Goal: Task Accomplishment & Management: Manage account settings

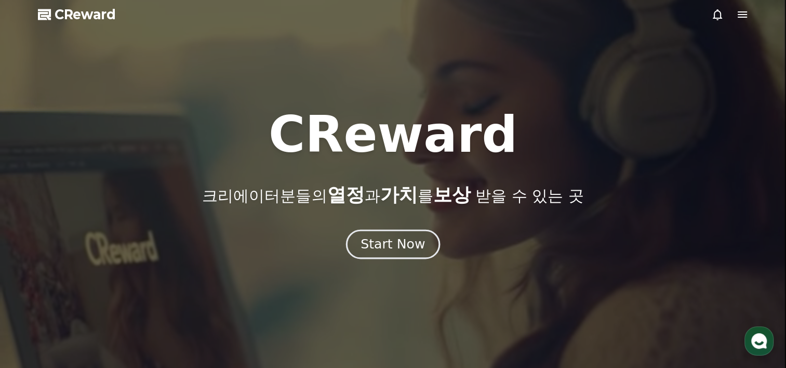
click at [384, 253] on button "Start Now" at bounding box center [393, 245] width 94 height 30
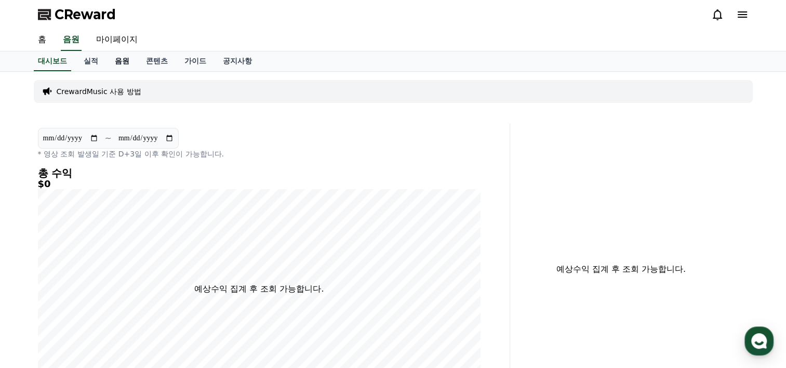
click at [117, 63] on link "음원" at bounding box center [122, 61] width 31 height 20
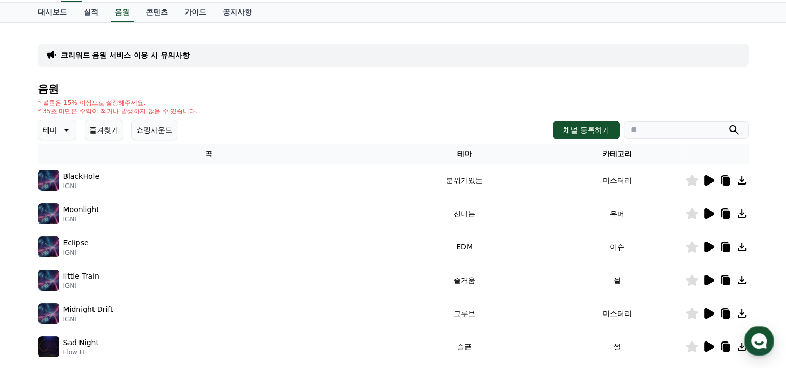
scroll to position [104, 0]
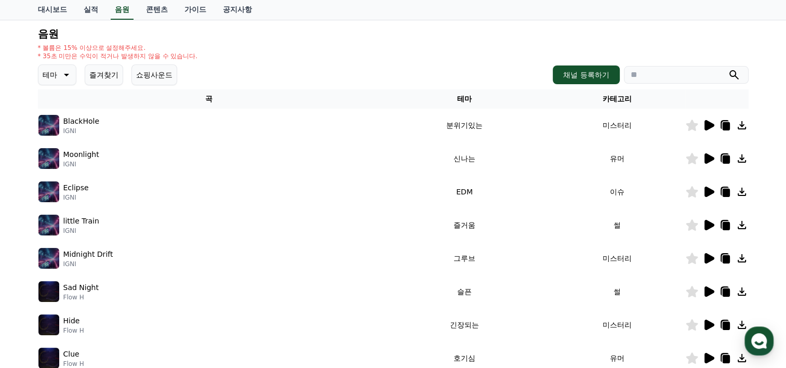
click at [77, 76] on div "테마 즐겨찾기 쇼핑사운드" at bounding box center [107, 74] width 139 height 21
click at [72, 76] on button "테마" at bounding box center [57, 74] width 38 height 21
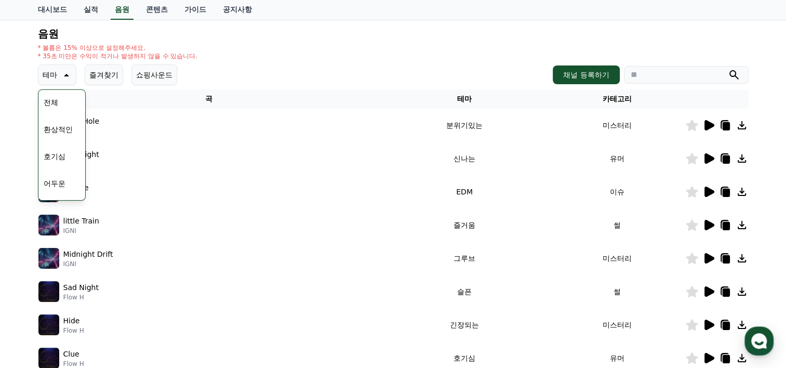
click at [58, 155] on button "호기심" at bounding box center [54, 156] width 30 height 23
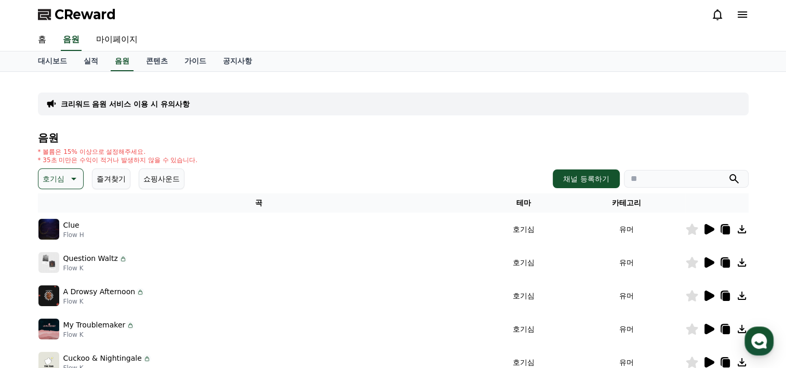
click at [50, 224] on img at bounding box center [48, 229] width 21 height 21
click at [709, 232] on icon at bounding box center [708, 229] width 12 height 12
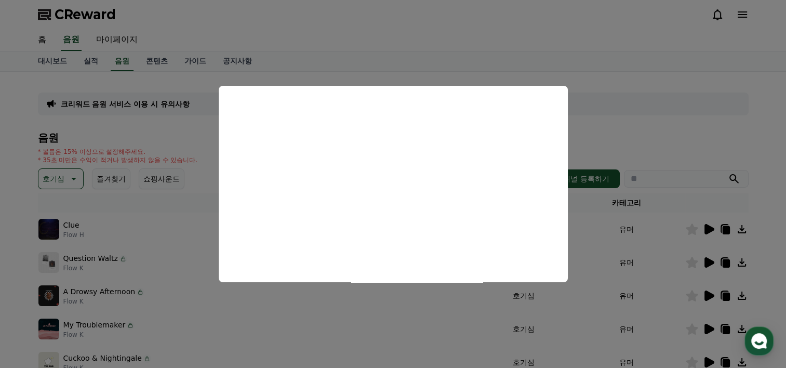
click at [25, 272] on button "close modal" at bounding box center [393, 184] width 786 height 368
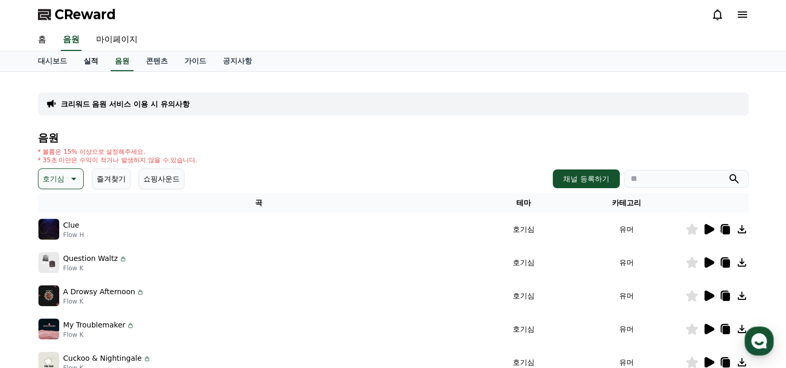
click at [101, 58] on link "실적" at bounding box center [90, 61] width 31 height 20
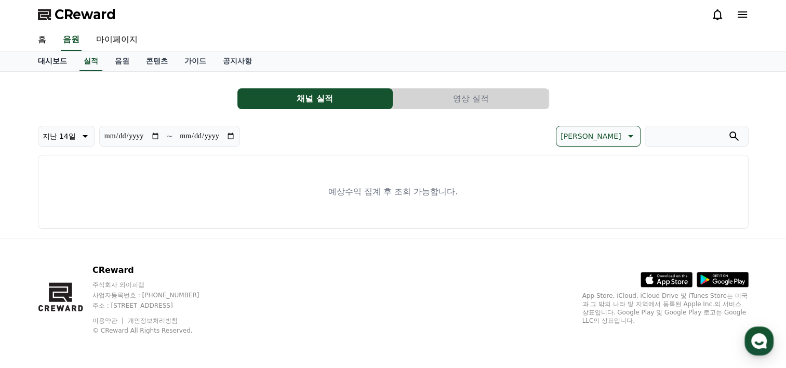
click at [60, 57] on link "대시보드" at bounding box center [53, 61] width 46 height 20
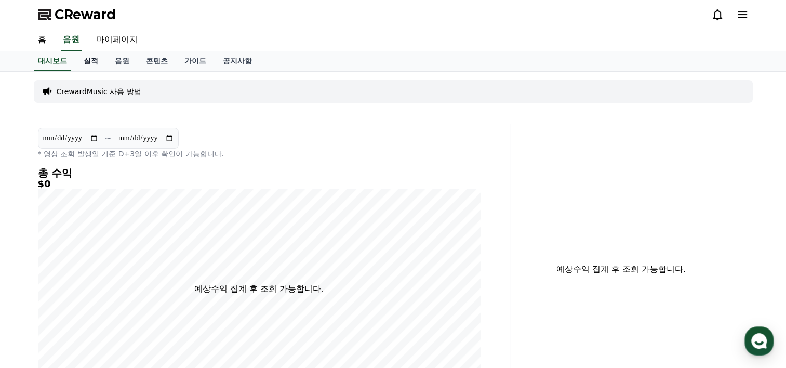
click at [87, 58] on link "실적" at bounding box center [90, 61] width 31 height 20
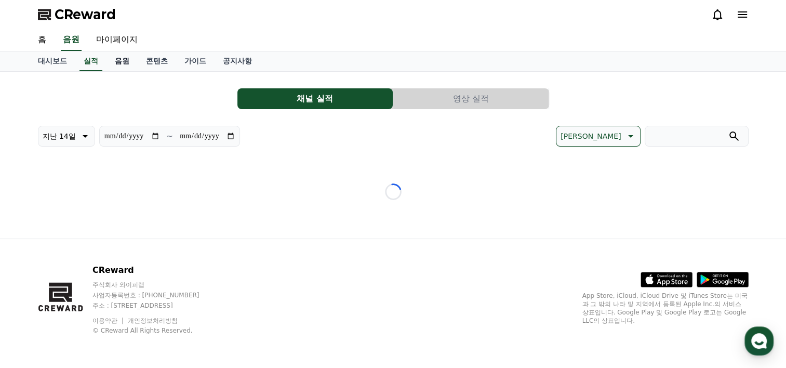
click at [122, 59] on link "음원" at bounding box center [122, 61] width 31 height 20
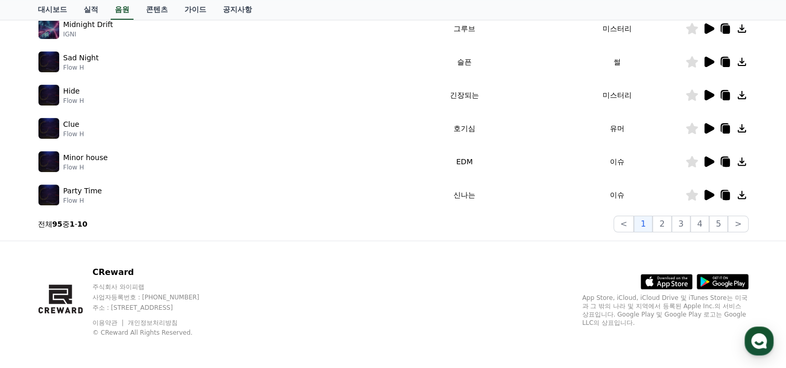
scroll to position [335, 0]
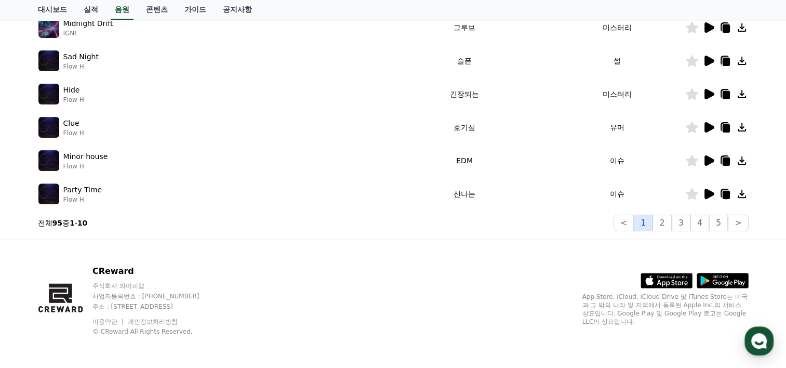
click at [653, 221] on button "1" at bounding box center [643, 223] width 19 height 17
click at [663, 221] on button "2" at bounding box center [662, 223] width 19 height 17
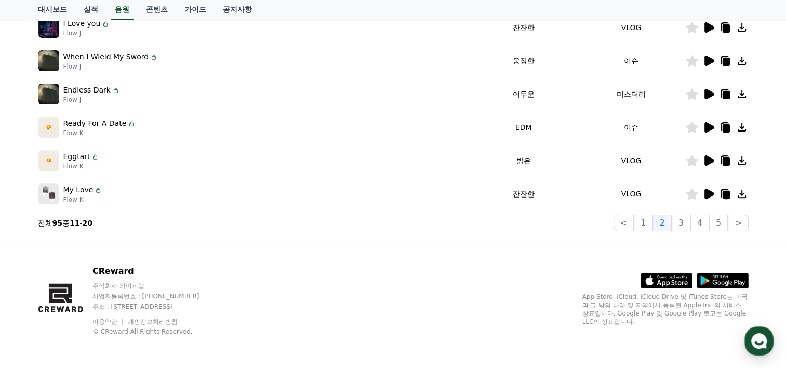
click at [87, 96] on p "Flow J" at bounding box center [91, 100] width 57 height 8
click at [90, 87] on p "Endless Dark" at bounding box center [86, 90] width 47 height 11
click at [719, 88] on icon at bounding box center [725, 94] width 12 height 12
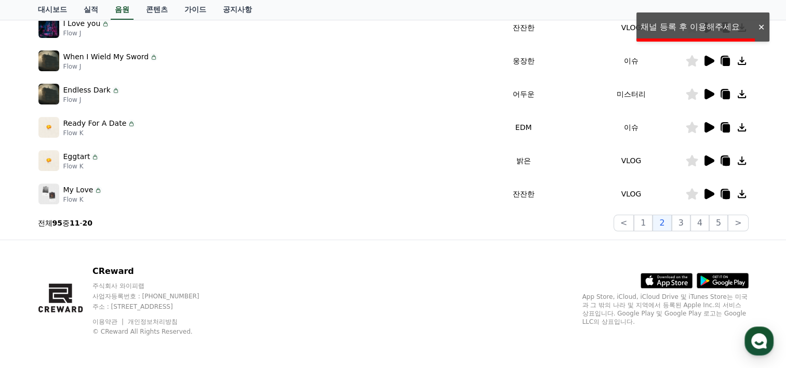
click at [717, 89] on div at bounding box center [717, 94] width 62 height 12
click at [709, 95] on icon at bounding box center [709, 94] width 10 height 10
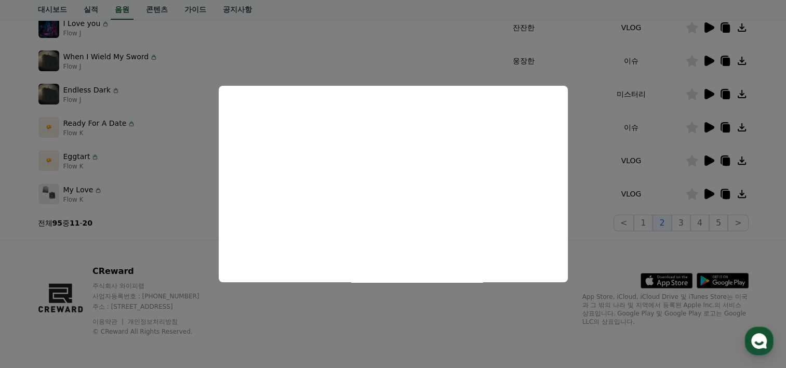
click at [474, 299] on button "close modal" at bounding box center [393, 184] width 786 height 368
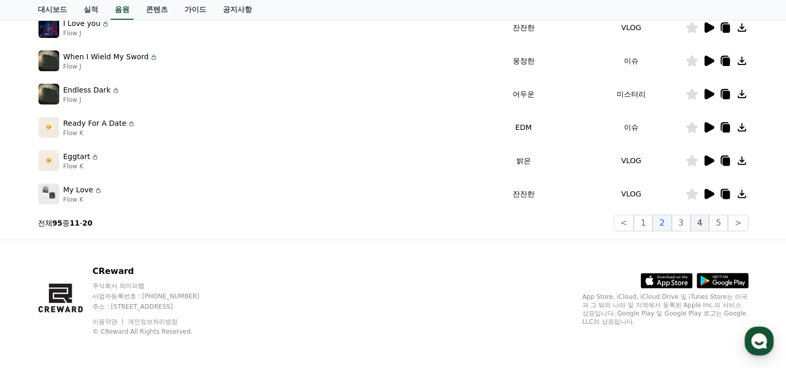
click at [709, 227] on button "4" at bounding box center [699, 223] width 19 height 17
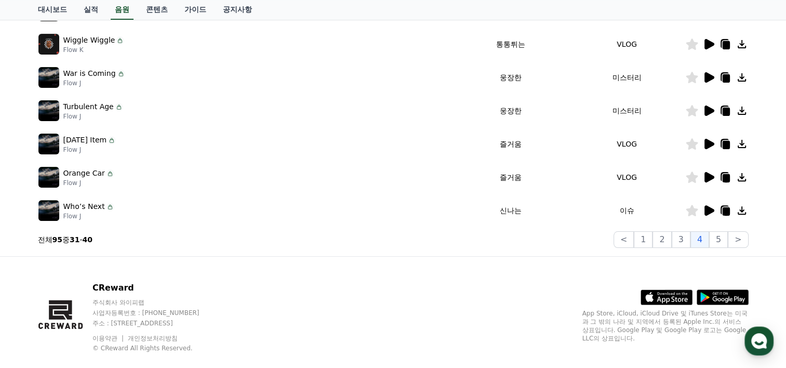
scroll to position [127, 0]
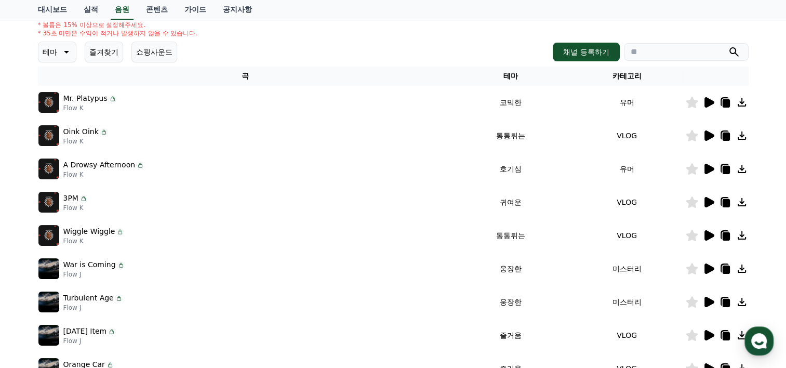
click at [704, 235] on icon at bounding box center [709, 235] width 10 height 10
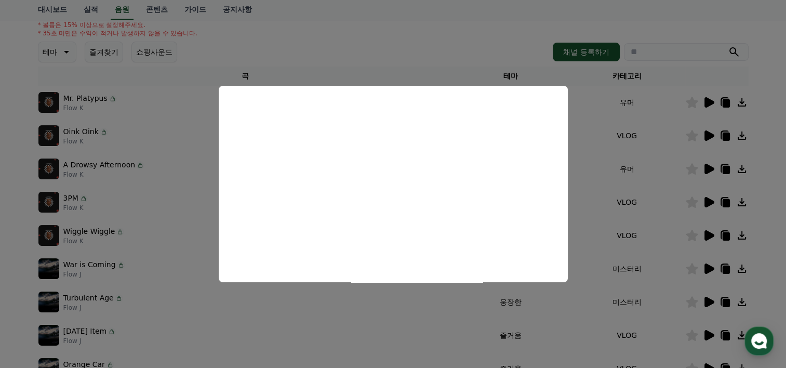
click at [16, 239] on button "close modal" at bounding box center [393, 184] width 786 height 368
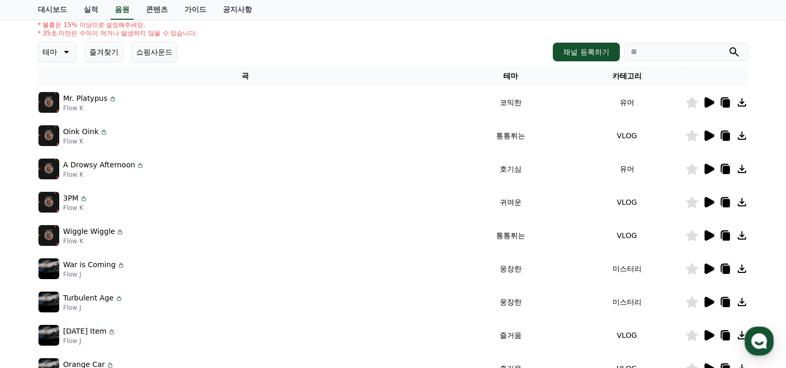
click at [705, 167] on icon at bounding box center [709, 169] width 10 height 10
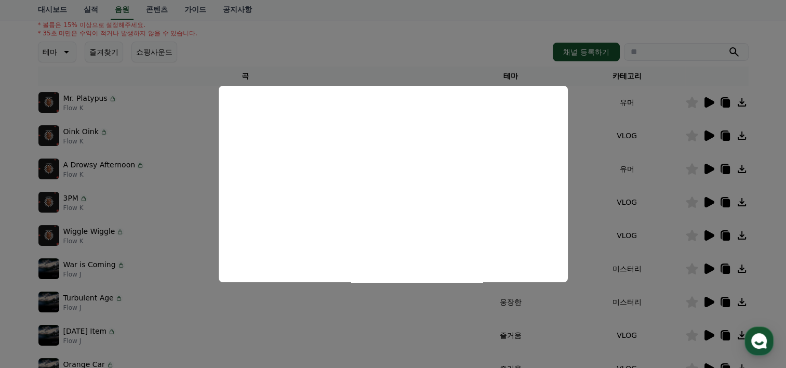
click at [152, 88] on button "close modal" at bounding box center [393, 184] width 786 height 368
click at [160, 48] on button "쇼핑사운드" at bounding box center [154, 52] width 46 height 21
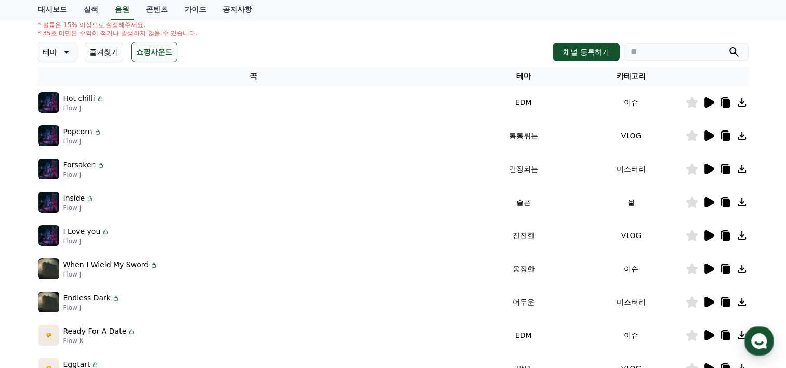
click at [709, 104] on icon at bounding box center [709, 102] width 10 height 10
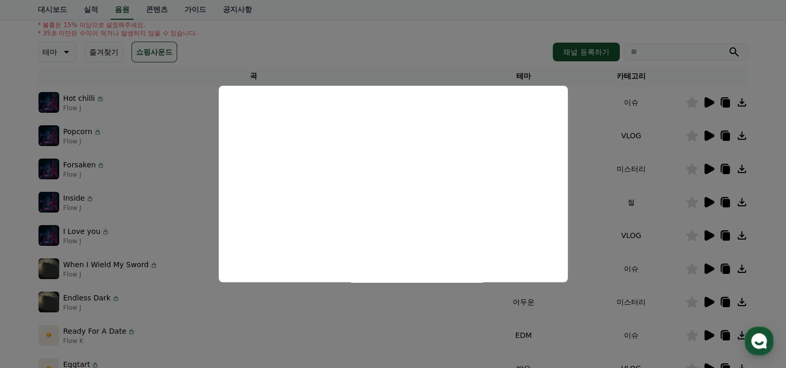
click at [166, 192] on button "close modal" at bounding box center [393, 184] width 786 height 368
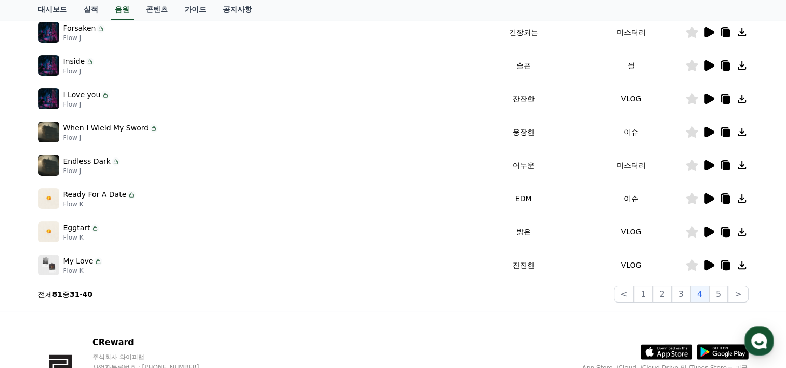
scroll to position [335, 0]
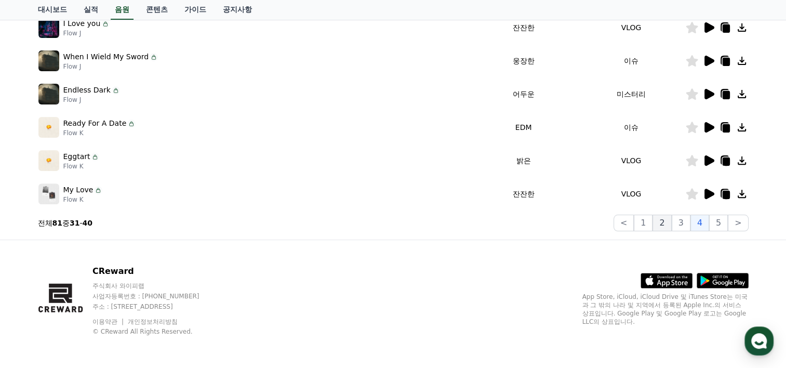
click at [667, 221] on button "2" at bounding box center [662, 223] width 19 height 17
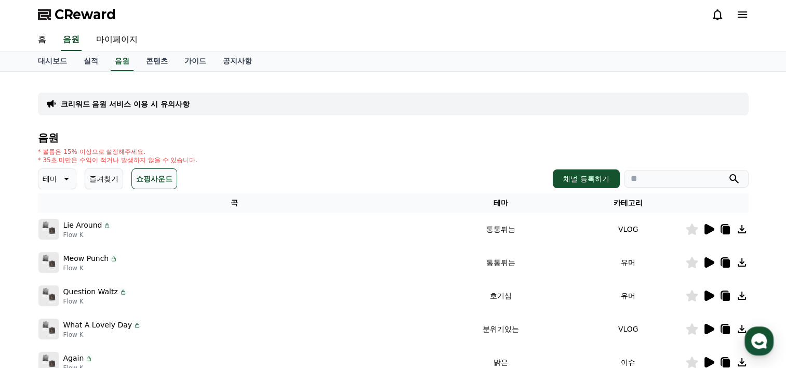
click at [122, 174] on button "즐겨찾기" at bounding box center [104, 178] width 38 height 21
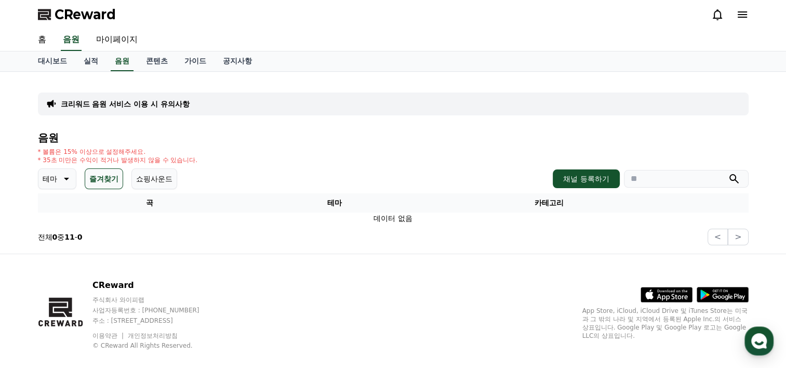
click at [55, 177] on p "테마" at bounding box center [50, 178] width 15 height 15
click at [61, 209] on button "전체" at bounding box center [50, 206] width 23 height 23
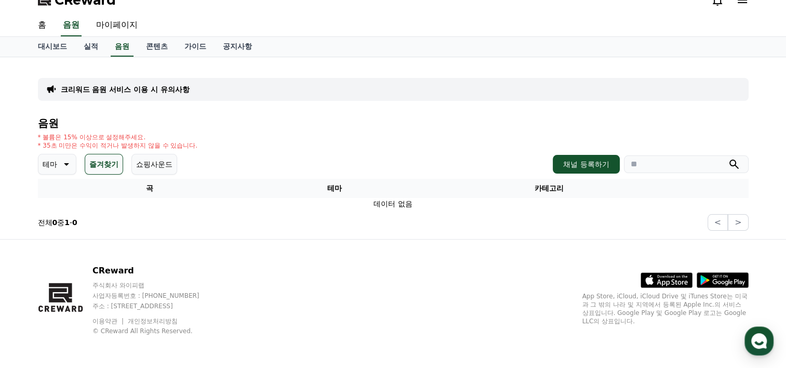
click at [108, 162] on button "즐겨찾기" at bounding box center [104, 164] width 38 height 21
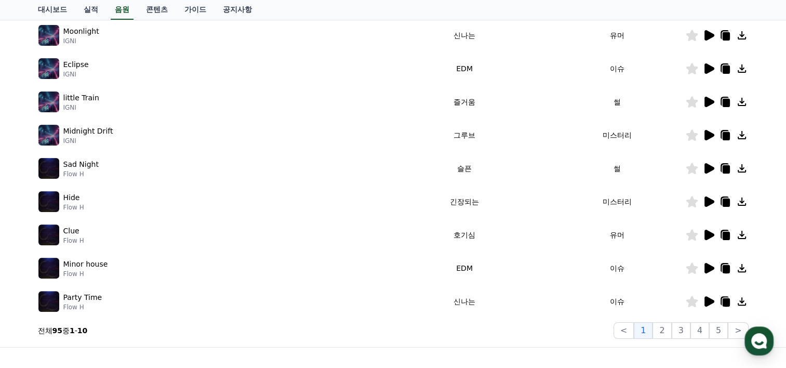
scroll to position [335, 0]
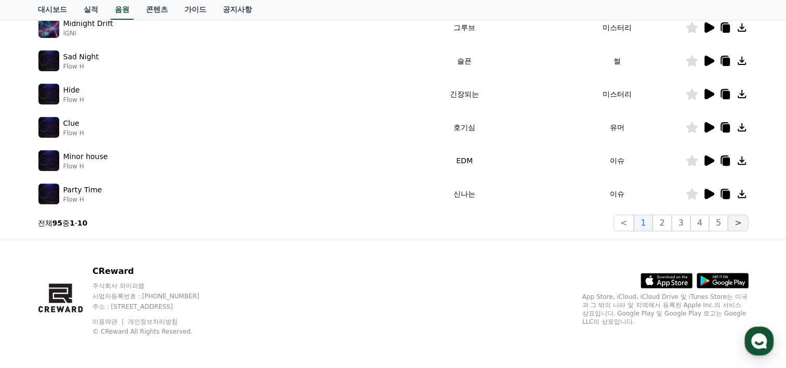
click at [734, 220] on button ">" at bounding box center [738, 223] width 20 height 17
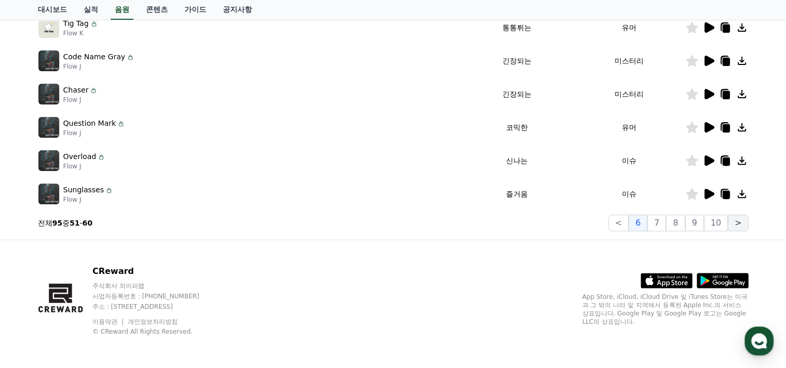
click at [734, 220] on button ">" at bounding box center [738, 223] width 20 height 17
click at [721, 220] on button "10" at bounding box center [716, 223] width 24 height 17
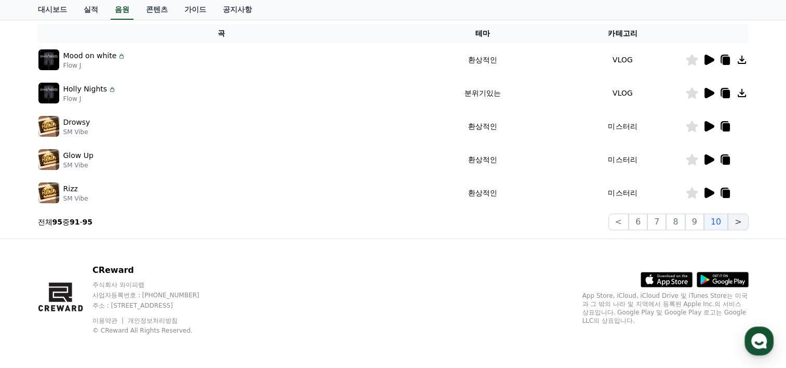
scroll to position [168, 0]
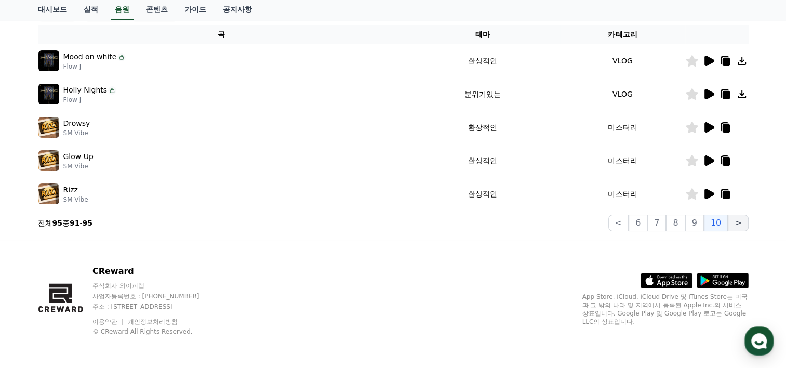
click at [746, 220] on button ">" at bounding box center [738, 223] width 20 height 17
drag, startPoint x: 746, startPoint y: 220, endPoint x: 739, endPoint y: 223, distance: 7.4
click at [742, 222] on button ">" at bounding box center [738, 223] width 20 height 17
click at [698, 222] on button "9" at bounding box center [694, 223] width 19 height 17
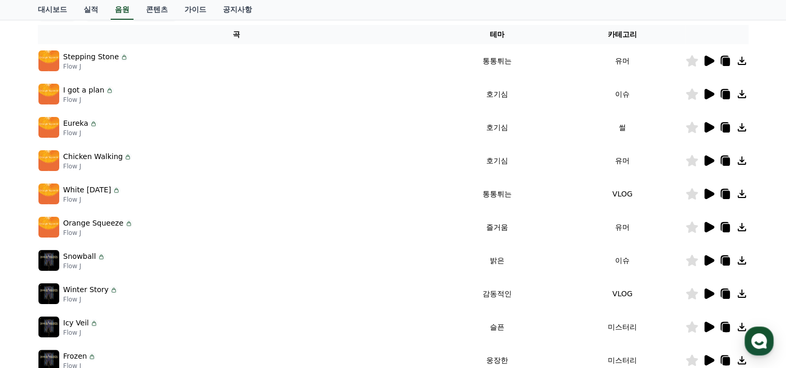
click at [710, 122] on icon at bounding box center [708, 127] width 12 height 12
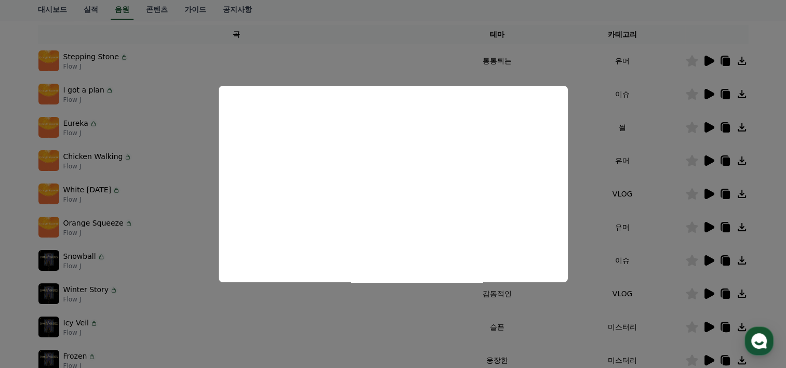
click at [11, 212] on button "close modal" at bounding box center [393, 184] width 786 height 368
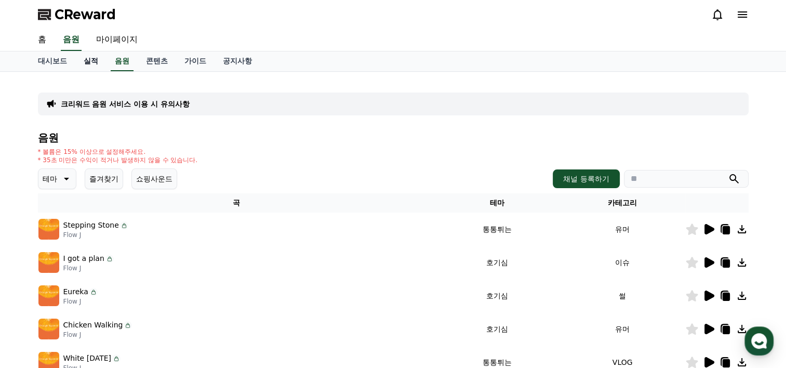
click at [85, 59] on link "실적" at bounding box center [90, 61] width 31 height 20
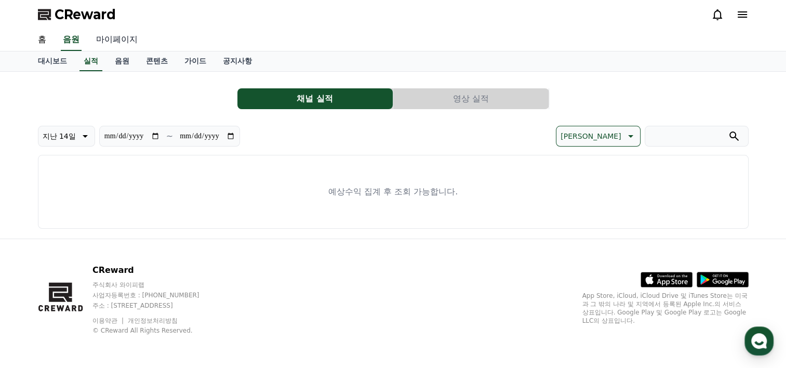
click at [123, 37] on link "마이페이지" at bounding box center [117, 40] width 58 height 22
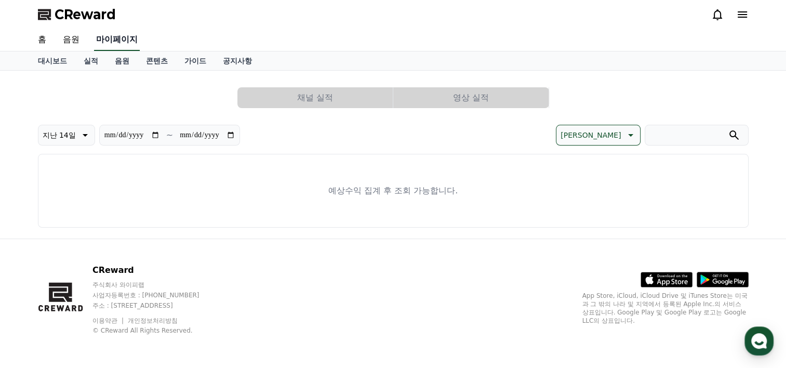
select select "**********"
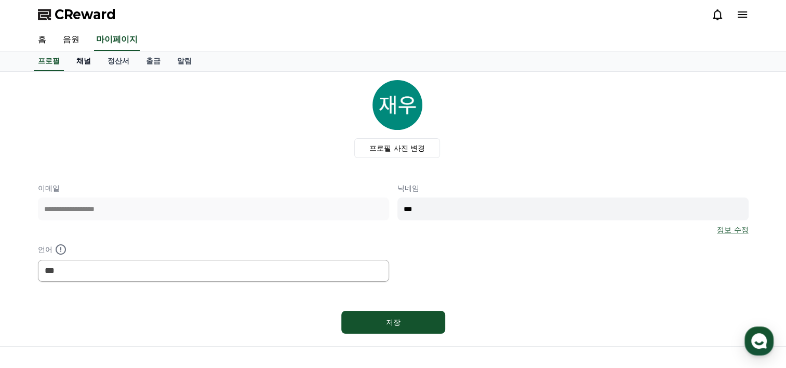
click at [87, 62] on link "채널" at bounding box center [83, 61] width 31 height 20
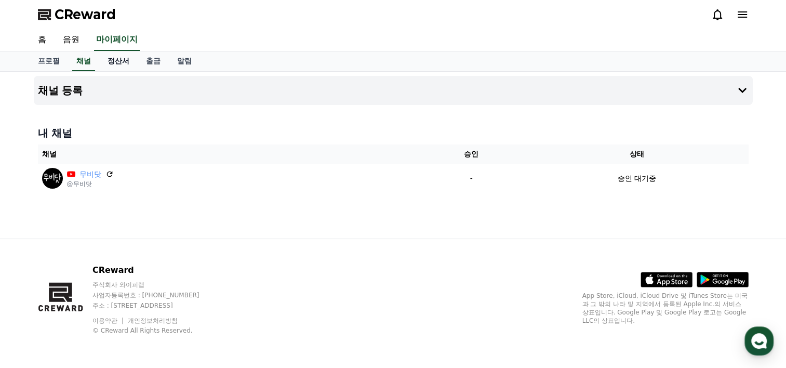
click at [120, 60] on link "정산서" at bounding box center [118, 61] width 38 height 20
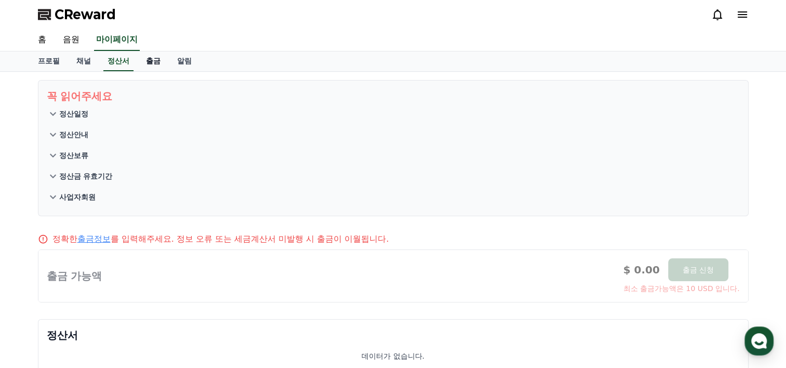
click at [156, 59] on link "출금" at bounding box center [153, 61] width 31 height 20
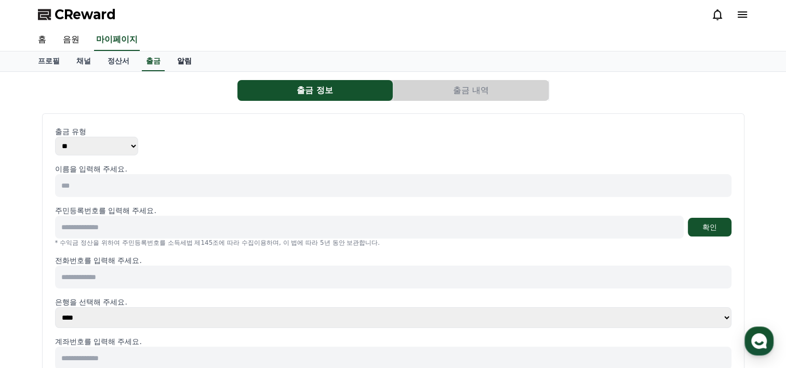
click at [176, 59] on link "알림" at bounding box center [184, 61] width 31 height 20
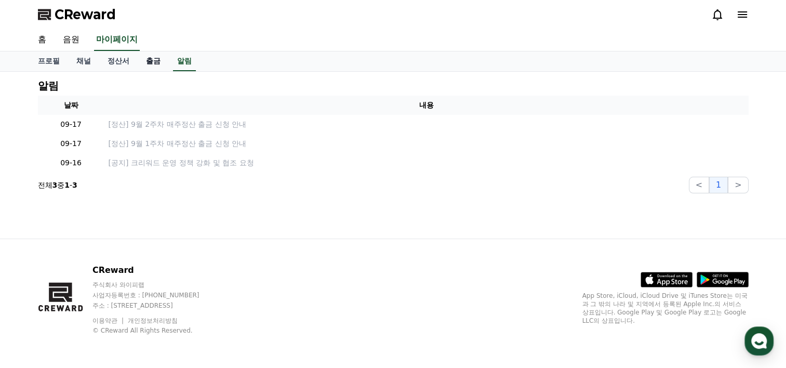
click at [149, 59] on link "출금" at bounding box center [153, 61] width 31 height 20
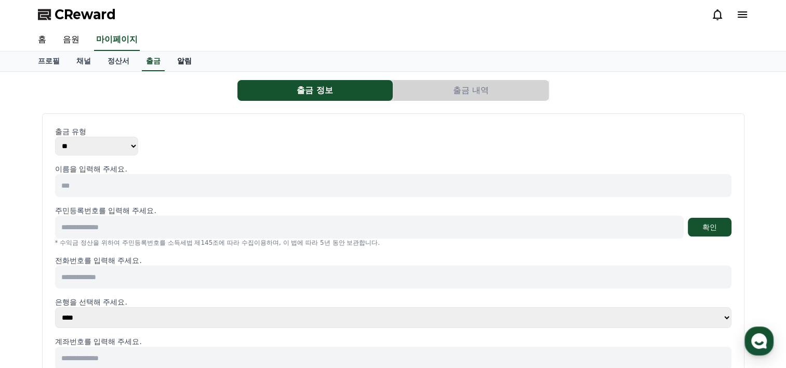
click at [179, 61] on link "알림" at bounding box center [184, 61] width 31 height 20
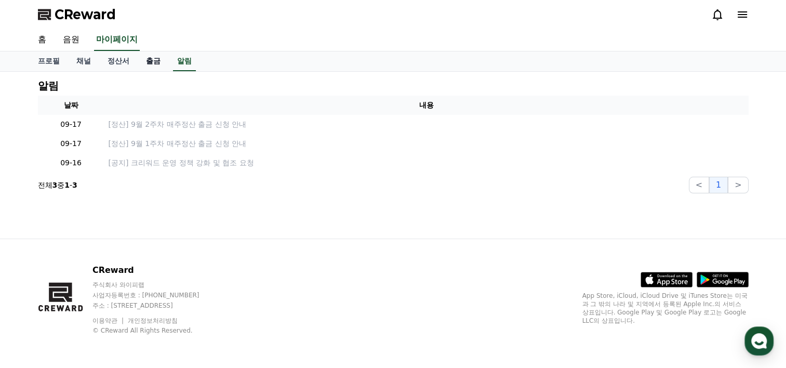
click at [145, 62] on link "출금" at bounding box center [153, 61] width 31 height 20
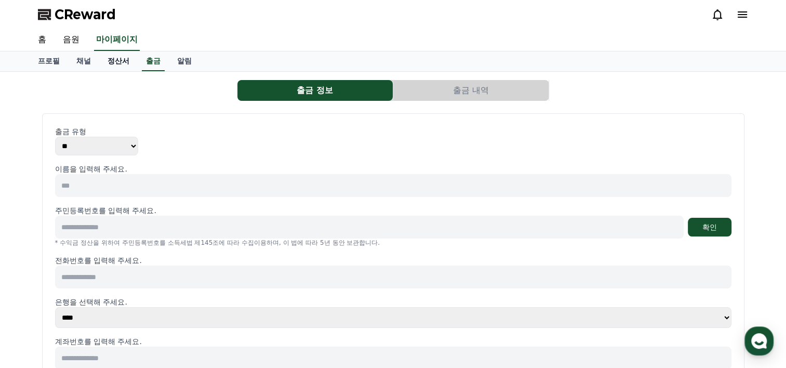
click at [112, 62] on link "정산서" at bounding box center [118, 61] width 38 height 20
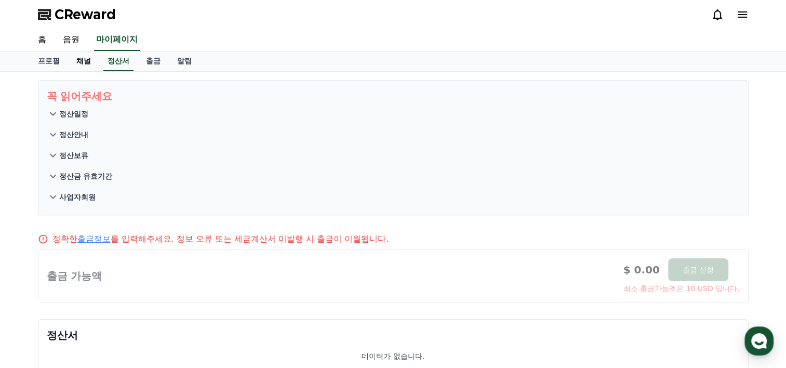
click at [91, 62] on link "채널" at bounding box center [83, 61] width 31 height 20
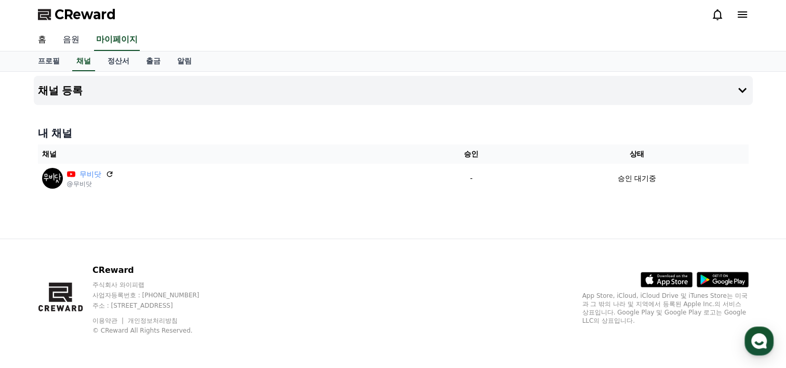
click at [69, 41] on link "음원" at bounding box center [71, 40] width 33 height 22
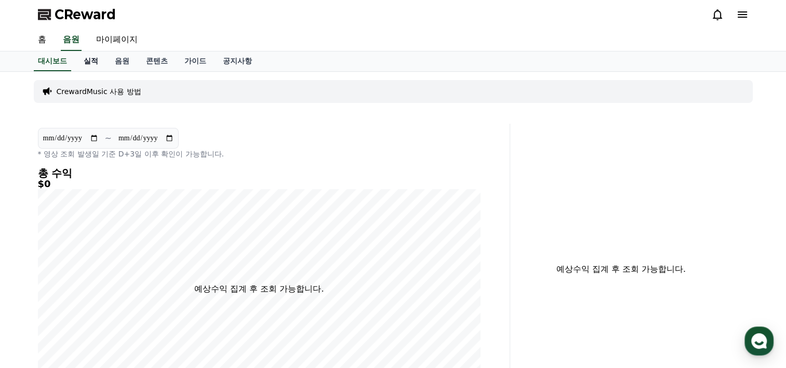
click at [93, 63] on link "실적" at bounding box center [90, 61] width 31 height 20
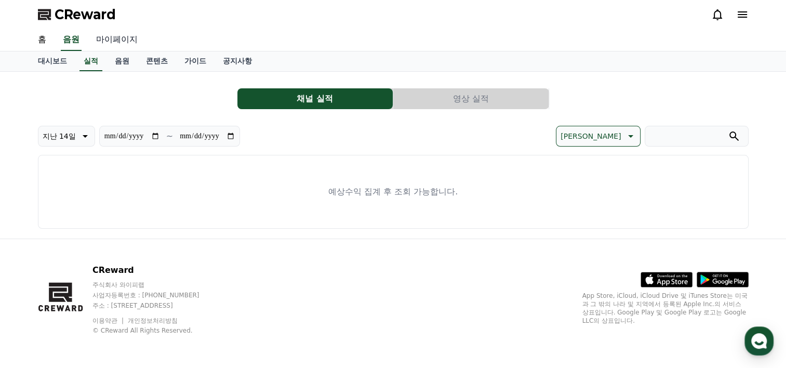
click at [107, 42] on link "마이페이지" at bounding box center [117, 40] width 58 height 22
select select "**********"
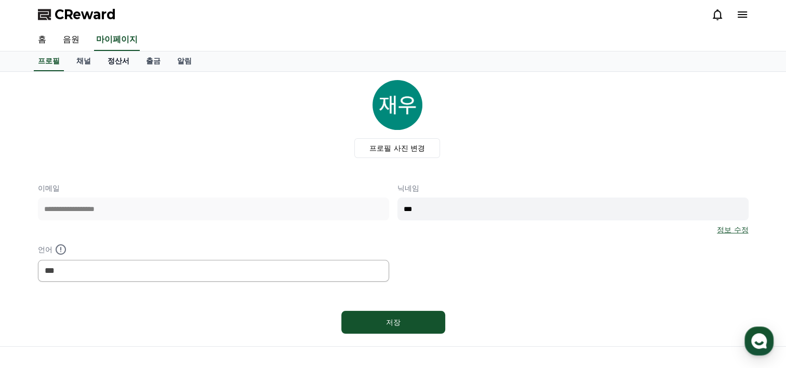
click at [101, 62] on link "정산서" at bounding box center [118, 61] width 38 height 20
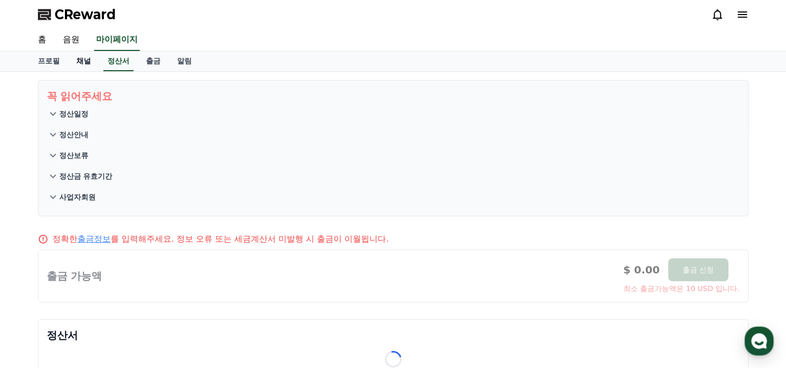
click at [79, 59] on link "채널" at bounding box center [83, 61] width 31 height 20
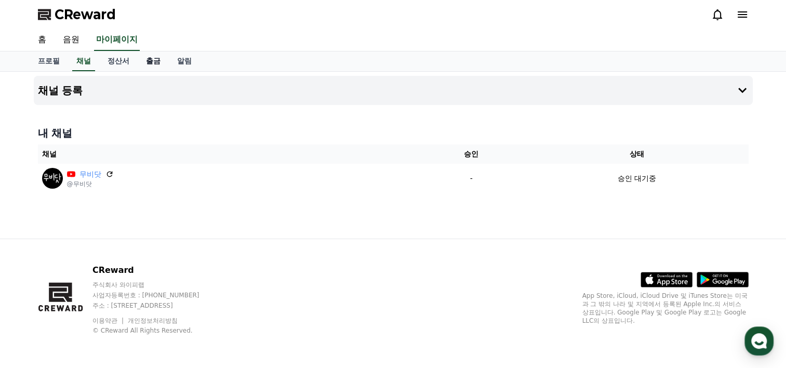
click at [156, 59] on link "출금" at bounding box center [153, 61] width 31 height 20
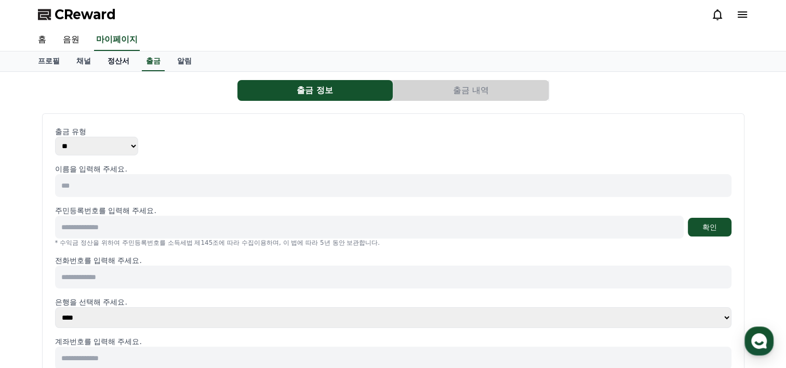
click at [128, 62] on link "정산서" at bounding box center [118, 61] width 38 height 20
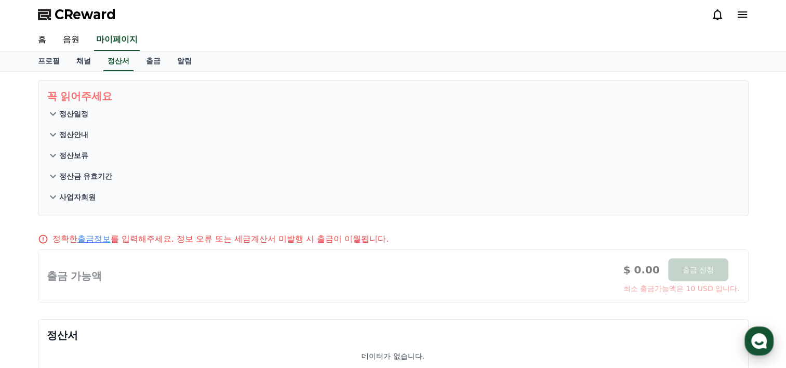
click at [756, 341] on use "button" at bounding box center [759, 341] width 16 height 16
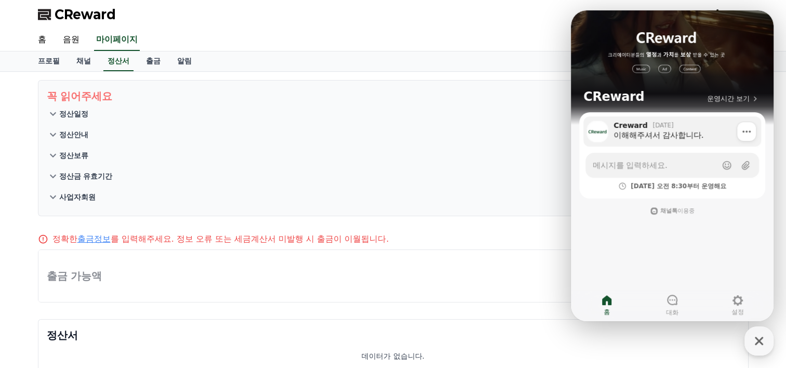
click at [637, 136] on div "이해해주셔서 감사합니다." at bounding box center [684, 135] width 140 height 10
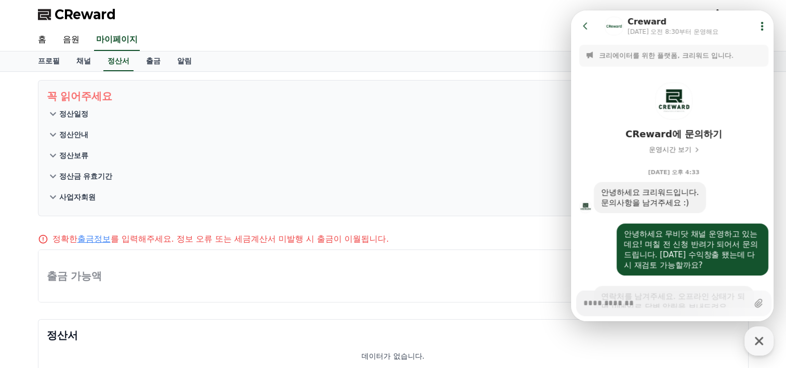
scroll to position [578, 0]
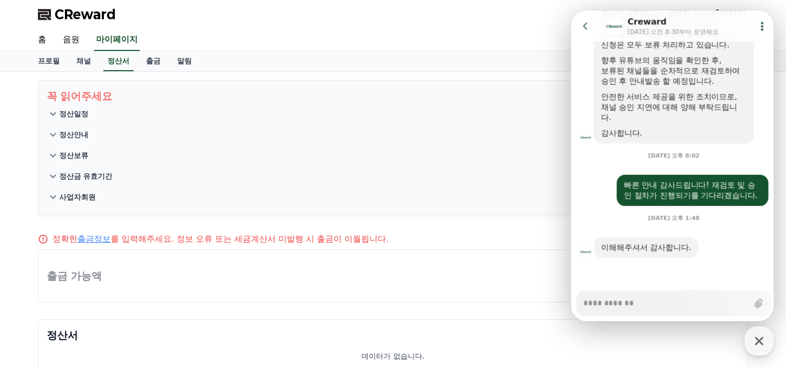
click at [674, 300] on textarea "Messenger Input Textarea" at bounding box center [665, 299] width 165 height 18
click at [218, 285] on div at bounding box center [393, 276] width 710 height 52
type textarea "*"
